Goal: Share content

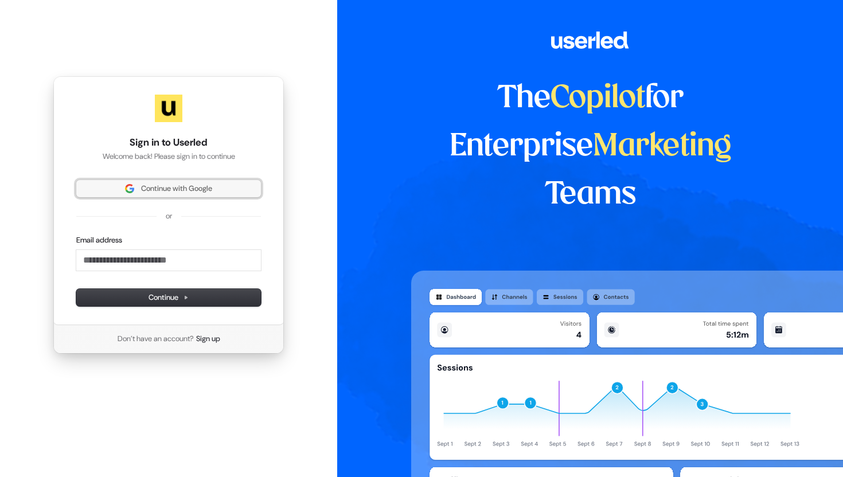
click at [163, 187] on span "Continue with Google" at bounding box center [176, 188] width 71 height 10
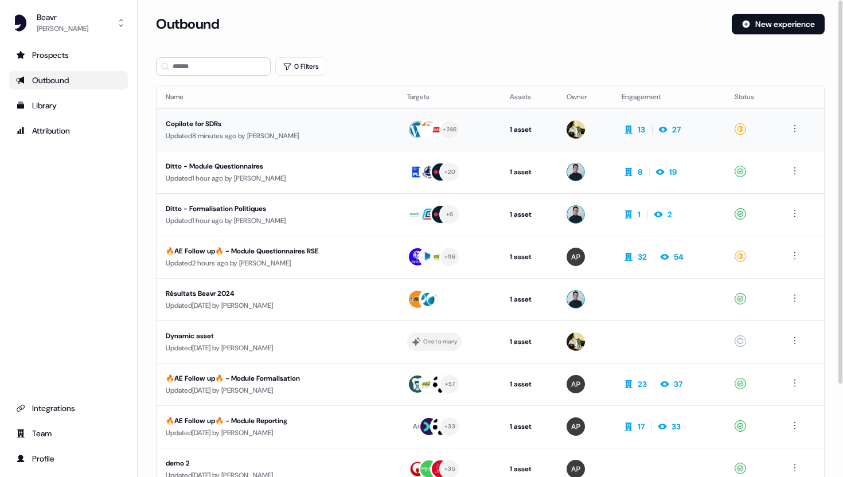
click at [351, 122] on div "Copilote for SDRs" at bounding box center [271, 123] width 211 height 11
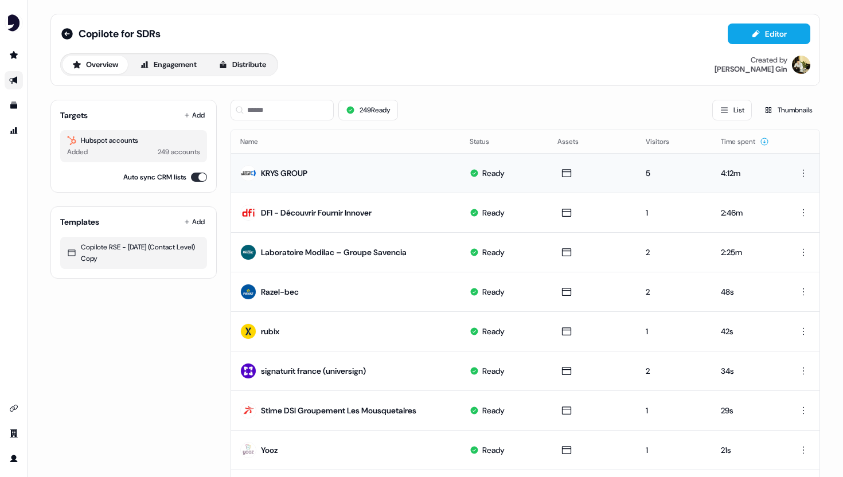
click at [284, 173] on div "KRYS GROUP" at bounding box center [284, 172] width 46 height 11
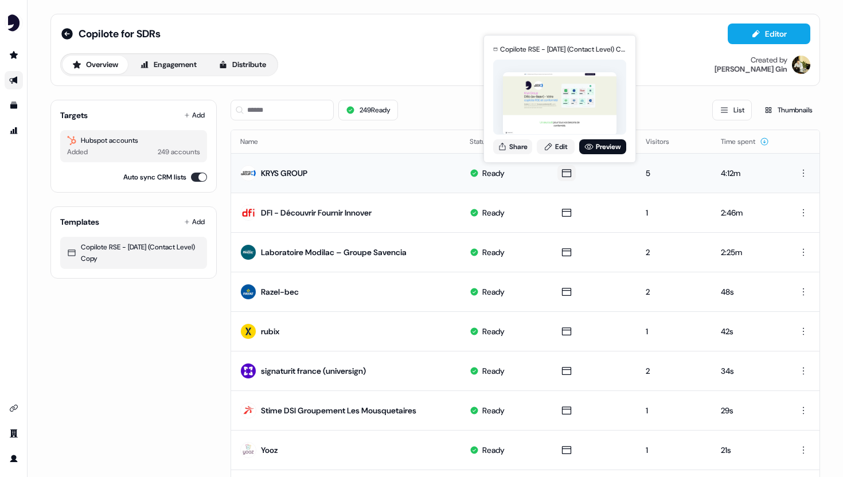
click at [562, 169] on icon at bounding box center [566, 173] width 9 height 8
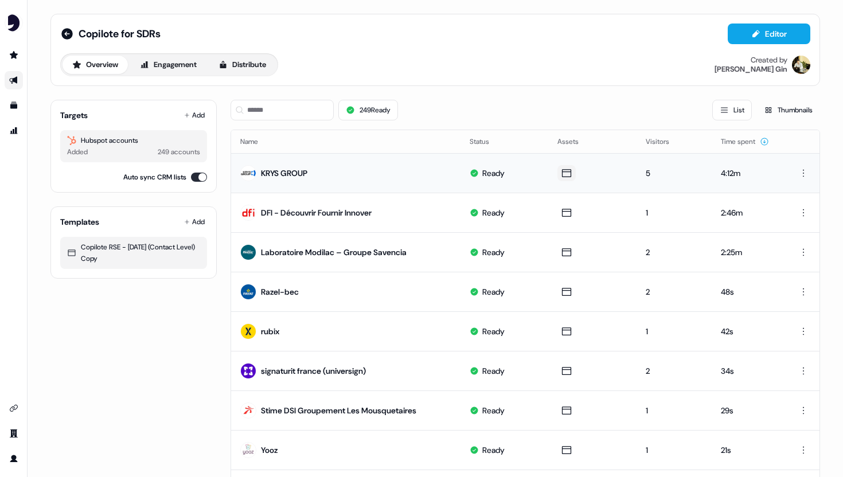
click at [562, 169] on icon at bounding box center [566, 173] width 9 height 8
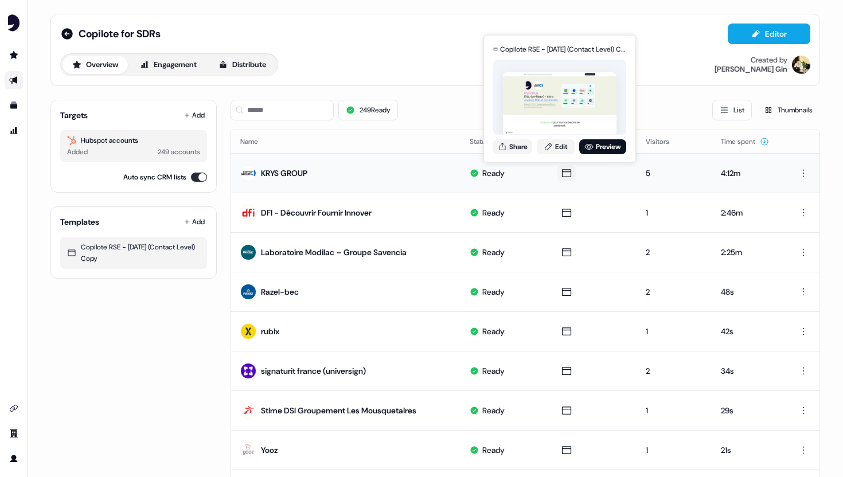
click at [568, 170] on button at bounding box center [566, 173] width 18 height 16
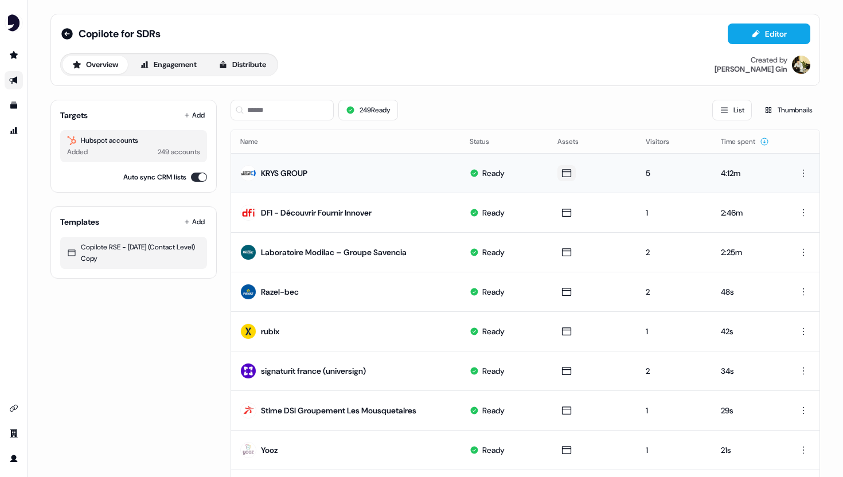
click at [566, 171] on icon at bounding box center [567, 172] width 14 height 11
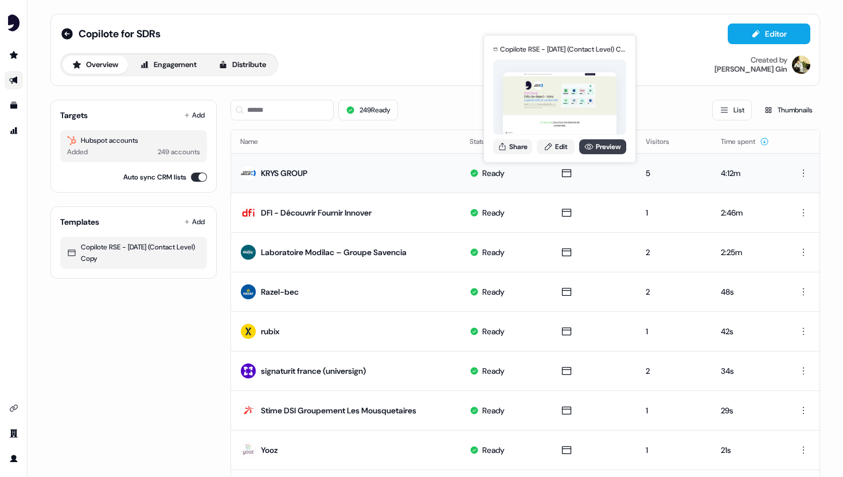
click at [612, 147] on link "Preview" at bounding box center [602, 146] width 47 height 15
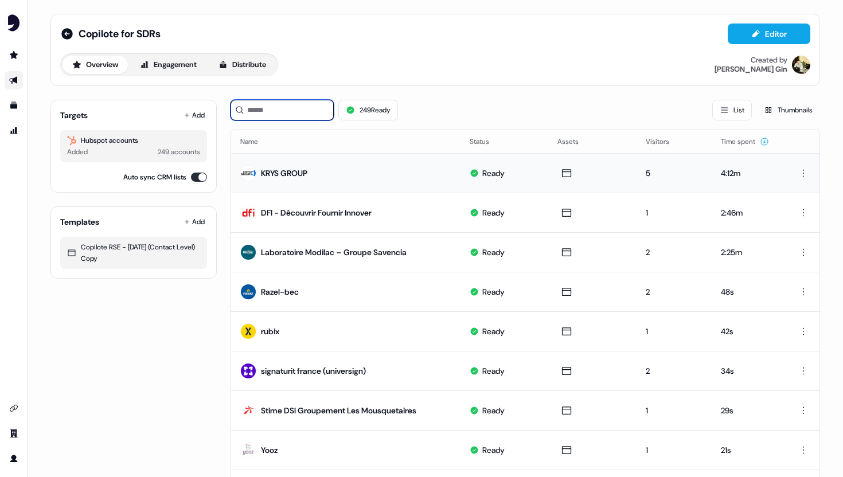
click at [291, 113] on input at bounding box center [281, 110] width 103 height 21
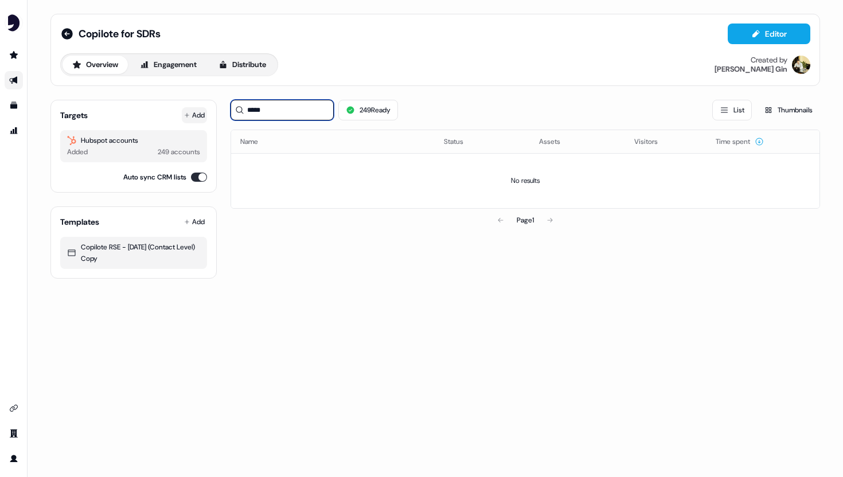
type input "*****"
click at [193, 114] on button "Add" at bounding box center [194, 115] width 25 height 16
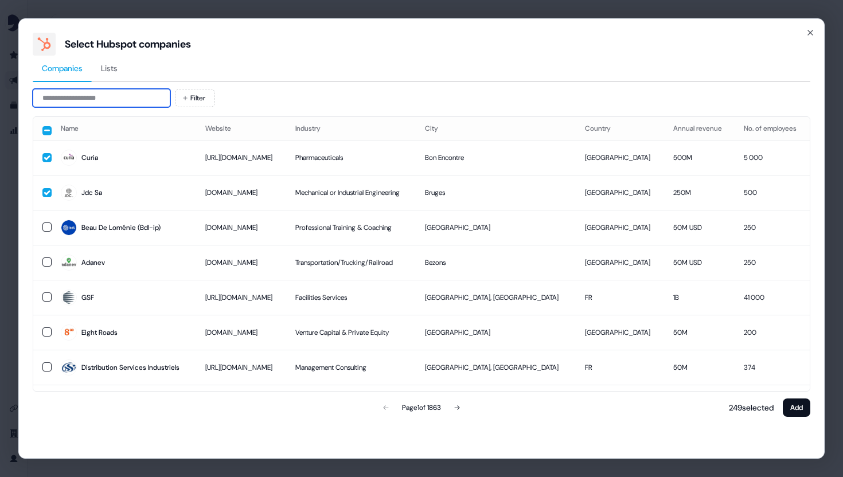
click at [148, 95] on input at bounding box center [102, 98] width 138 height 18
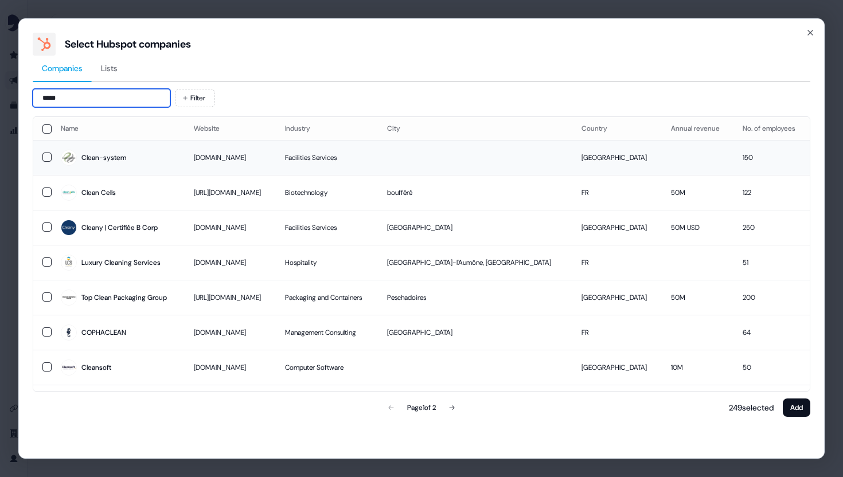
type input "*****"
click at [41, 156] on td at bounding box center [42, 157] width 18 height 35
click at [790, 412] on button "Add" at bounding box center [797, 407] width 28 height 18
click at [794, 409] on button "Add" at bounding box center [797, 407] width 28 height 18
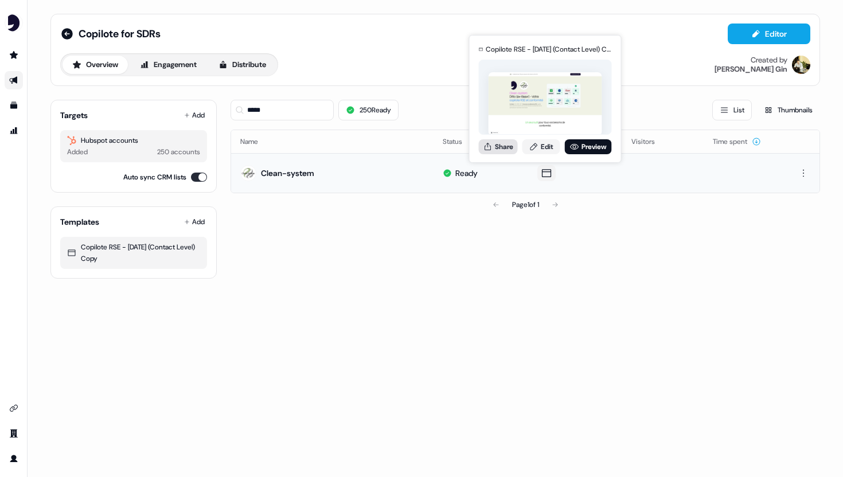
click at [506, 148] on button "Share" at bounding box center [498, 146] width 39 height 15
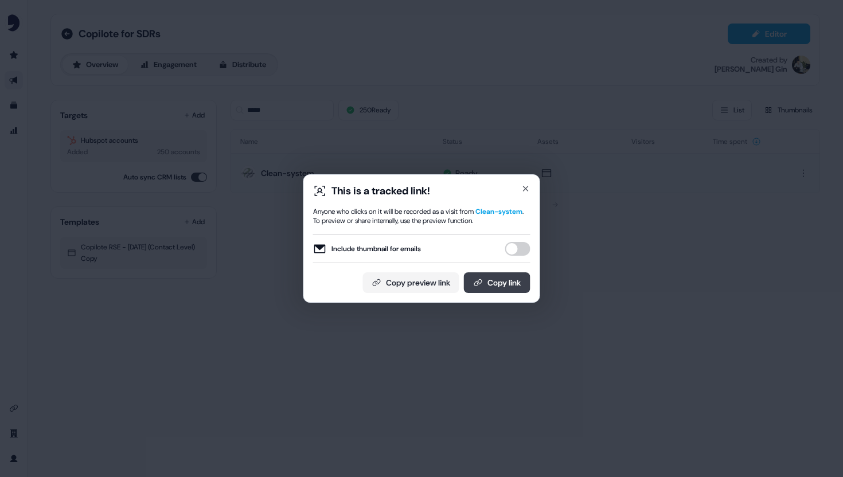
click at [491, 286] on button "Copy link" at bounding box center [497, 282] width 67 height 21
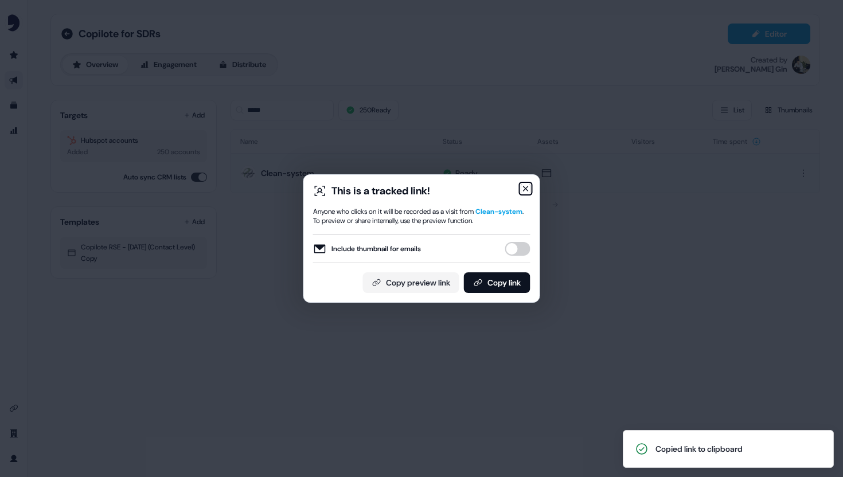
click at [525, 191] on icon "button" at bounding box center [525, 188] width 9 height 9
